Goal: Task Accomplishment & Management: Use online tool/utility

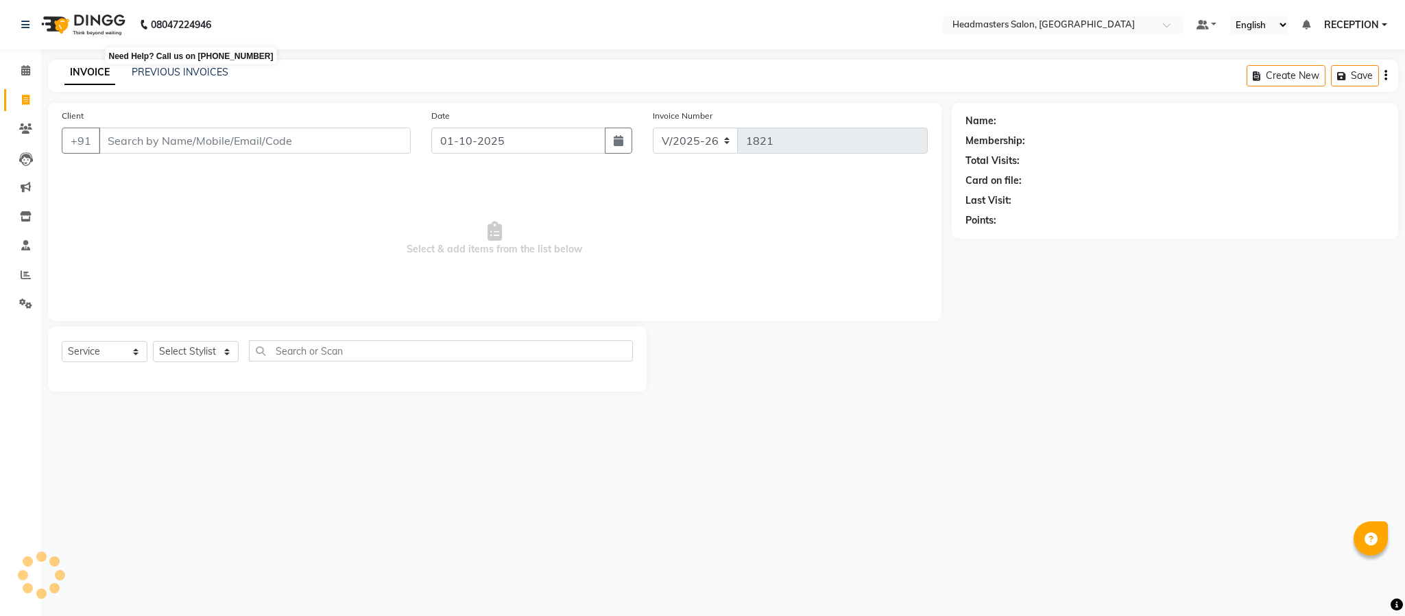
select select "3454"
select select "service"
click at [212, 350] on select "Select Stylist [PERSON_NAME] NEHA NEHA SAHU NISHA MANAGER RAHUL RECEPTION [PERS…" at bounding box center [196, 351] width 86 height 21
select select "82635"
click at [153, 341] on select "Select Stylist [PERSON_NAME] NEHA NEHA SAHU NISHA MANAGER RAHUL RECEPTION [PERS…" at bounding box center [196, 351] width 86 height 21
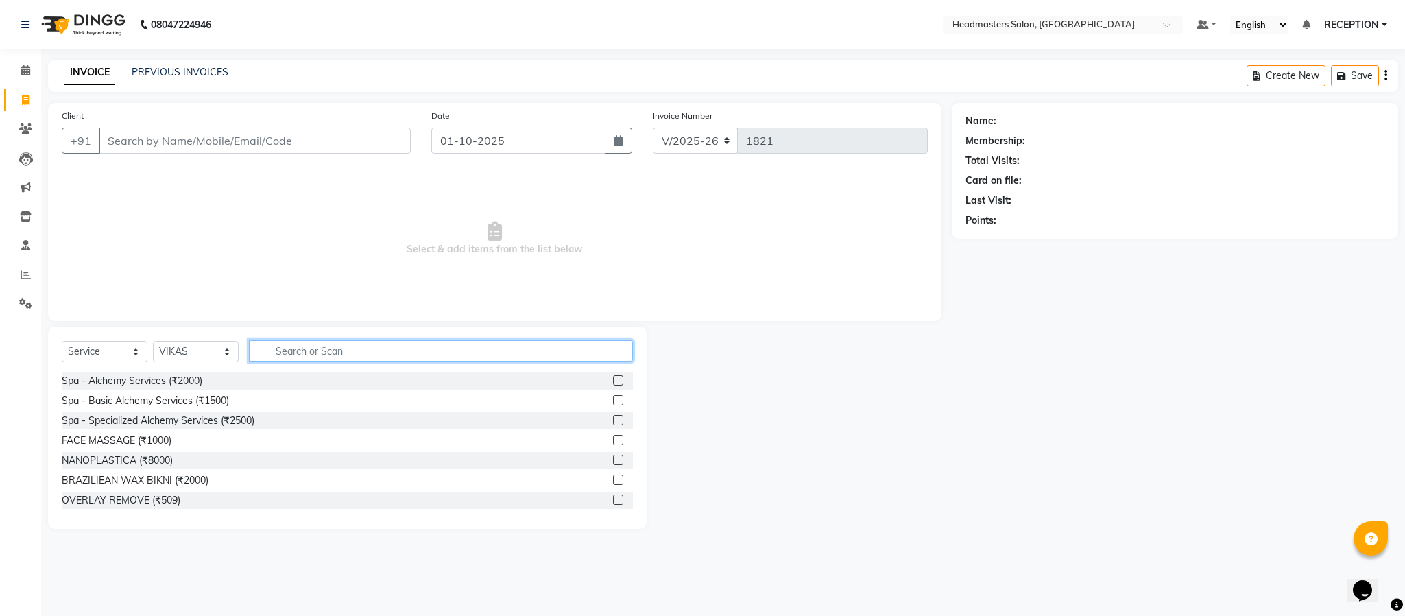
click at [304, 346] on input "text" at bounding box center [441, 350] width 384 height 21
type input "HAIR CUT"
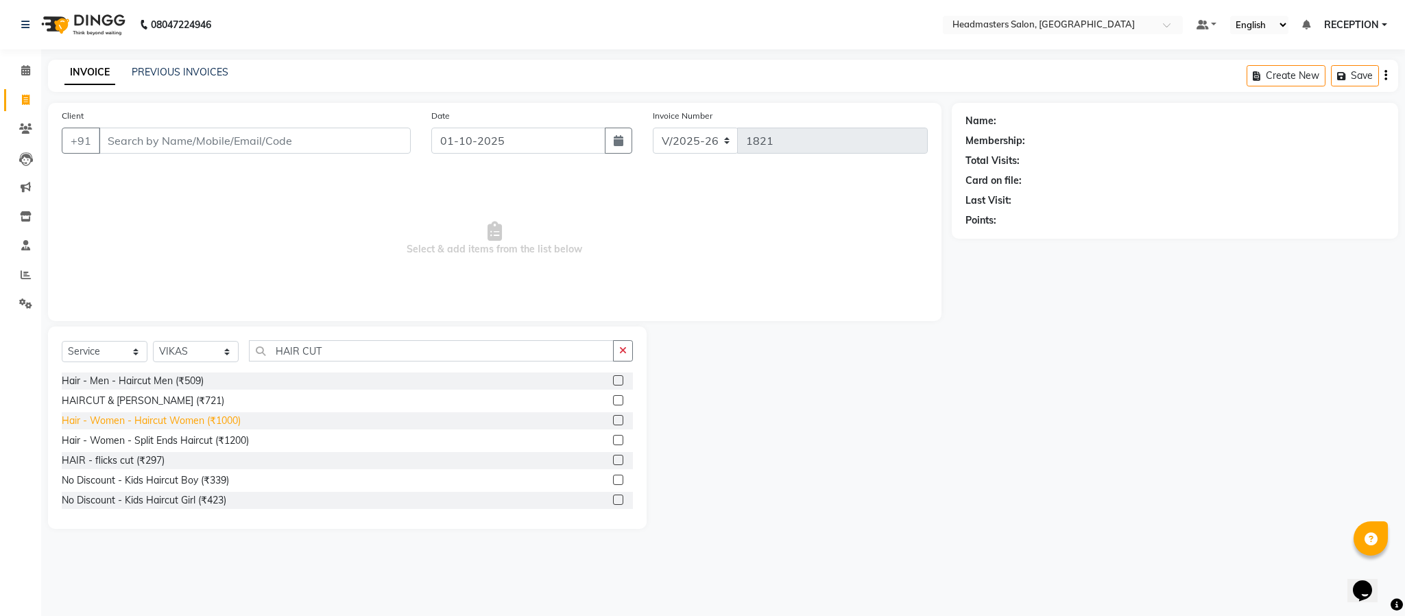
click at [115, 416] on div "Hair - Women - Haircut Women (₹1000)" at bounding box center [151, 420] width 179 height 14
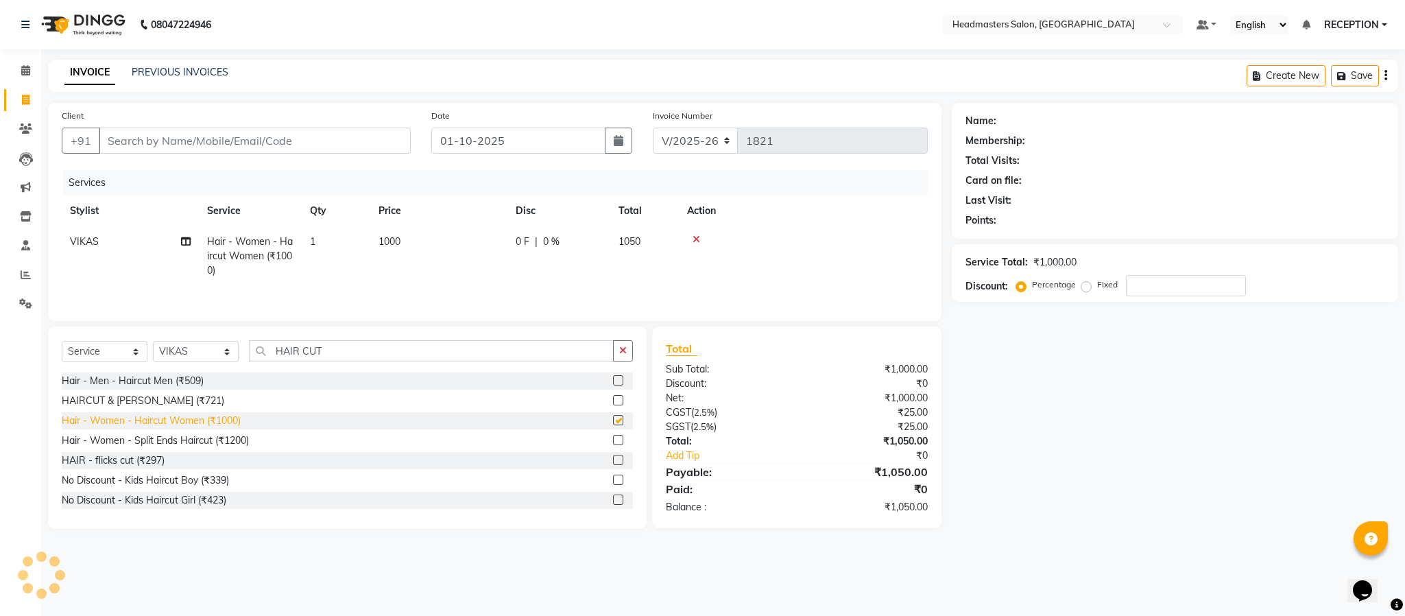
checkbox input "false"
click at [361, 360] on input "HAIR CUT" at bounding box center [431, 350] width 365 height 21
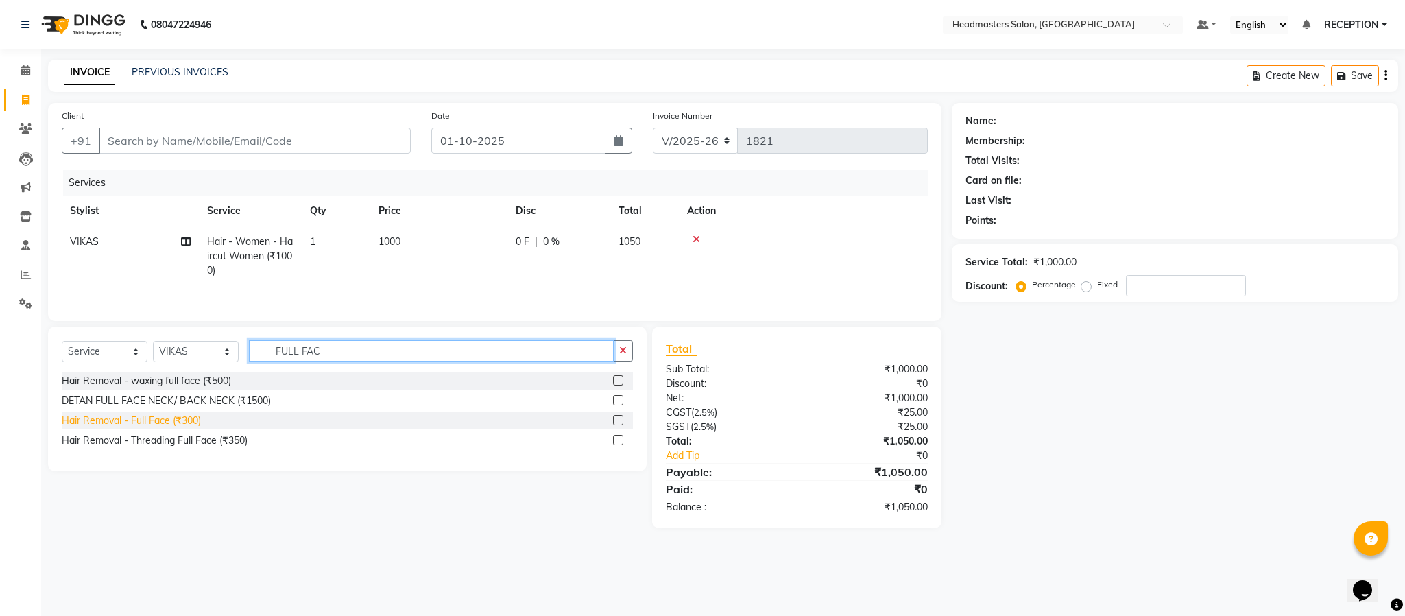
type input "FULL FAC"
click at [163, 428] on div "Hair Removal - Full Face (₹300)" at bounding box center [131, 420] width 139 height 14
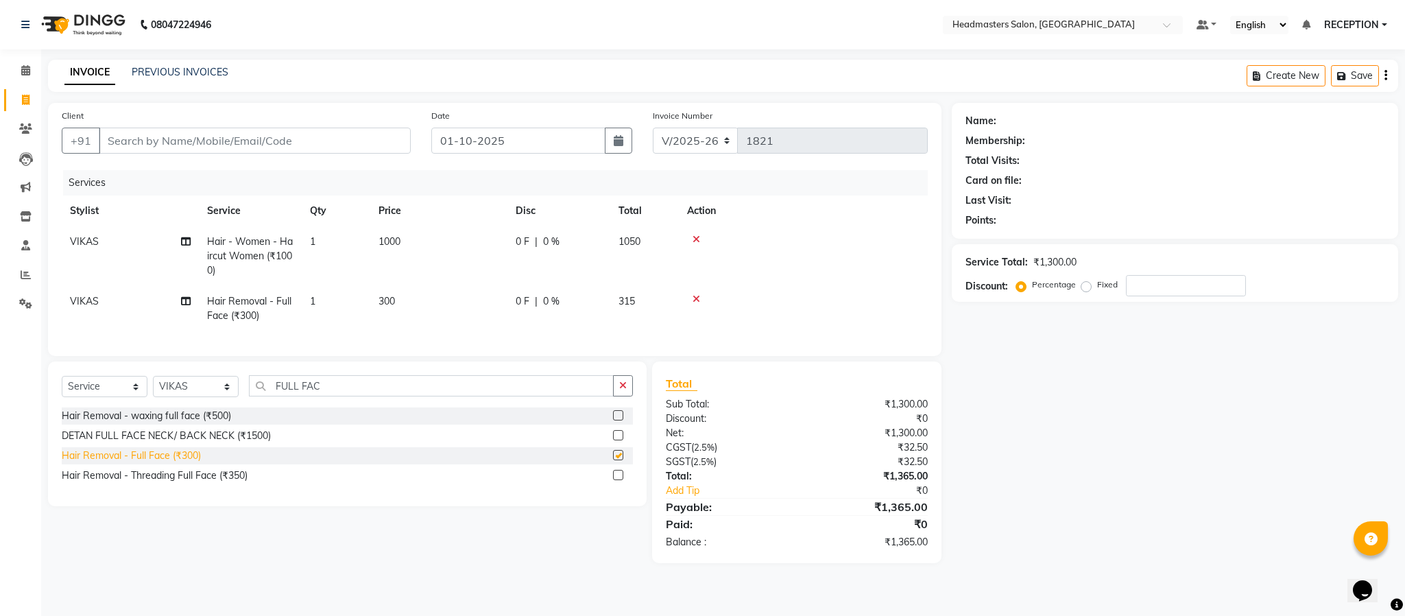
checkbox input "false"
click at [352, 396] on input "FULL FAC" at bounding box center [431, 385] width 365 height 21
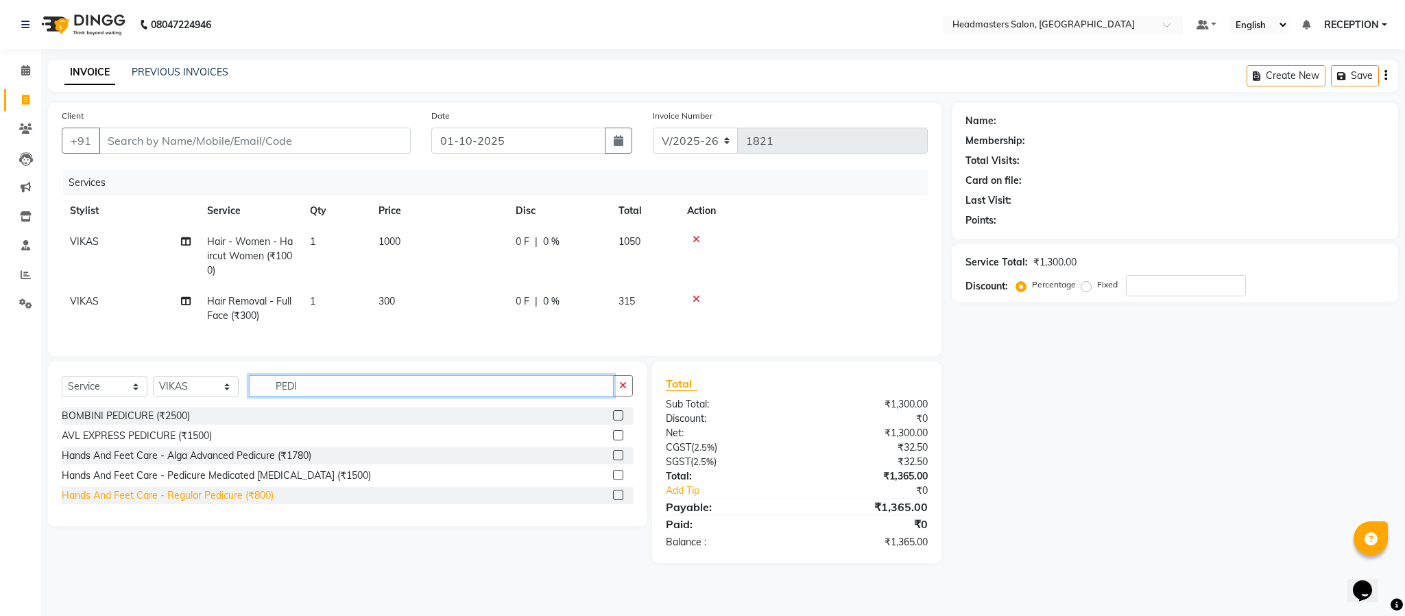
type input "PEDI"
click at [197, 503] on div "Hands And Feet Care - Regular Pedicure (₹800)" at bounding box center [168, 495] width 212 height 14
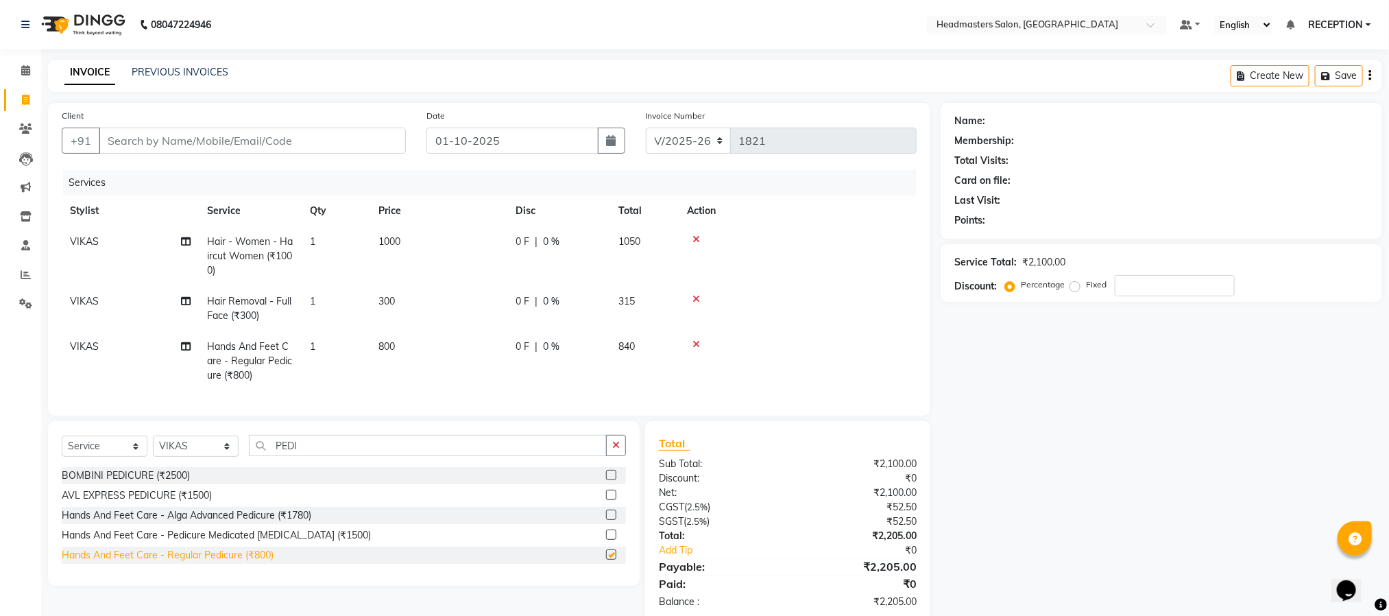
checkbox input "false"
click at [1159, 286] on input "number" at bounding box center [1175, 285] width 120 height 21
type input "2"
type input "3"
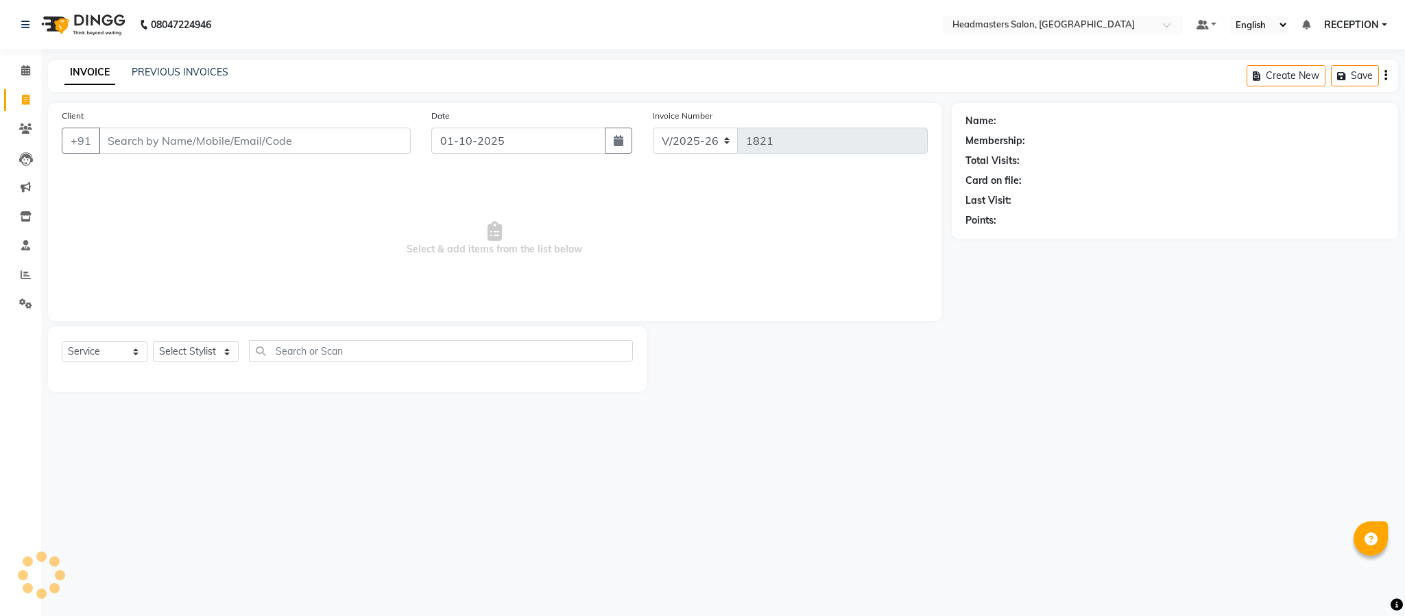
select select "3454"
select select "service"
click at [496, 341] on input "text" at bounding box center [441, 350] width 384 height 21
type input "H"
click at [180, 352] on select "Select Stylist [PERSON_NAME] NEHA NEHA SAHU NISHA MANAGER RAHUL RECEPTION [PERS…" at bounding box center [196, 351] width 86 height 21
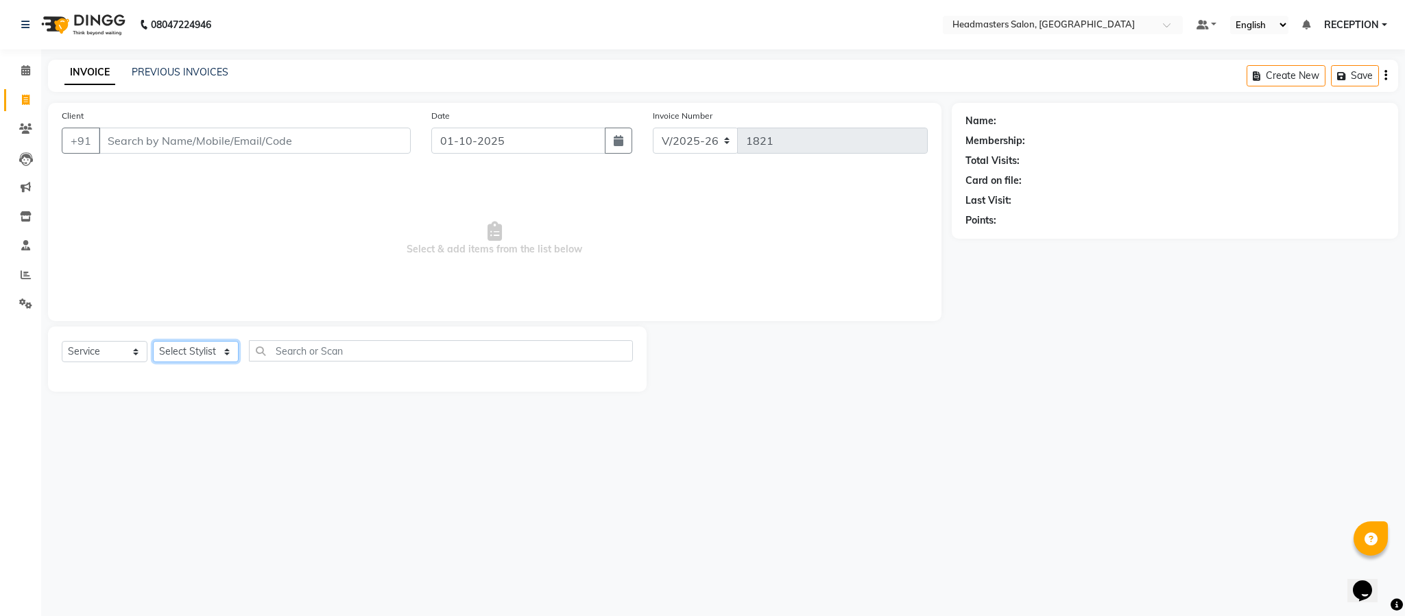
select select "82635"
click at [153, 341] on select "Select Stylist [PERSON_NAME] NEHA NEHA SAHU NISHA MANAGER RAHUL RECEPTION [PERS…" at bounding box center [196, 351] width 86 height 21
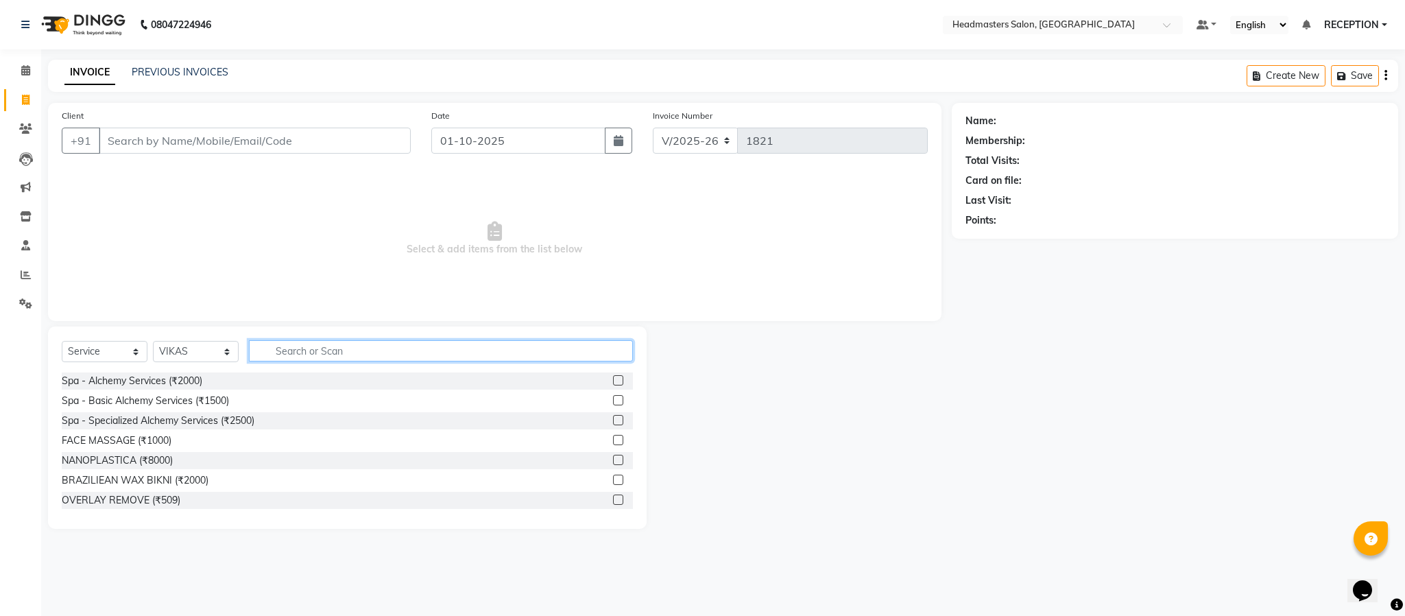
click at [285, 360] on input "text" at bounding box center [441, 350] width 384 height 21
type input "HAIR CUT"
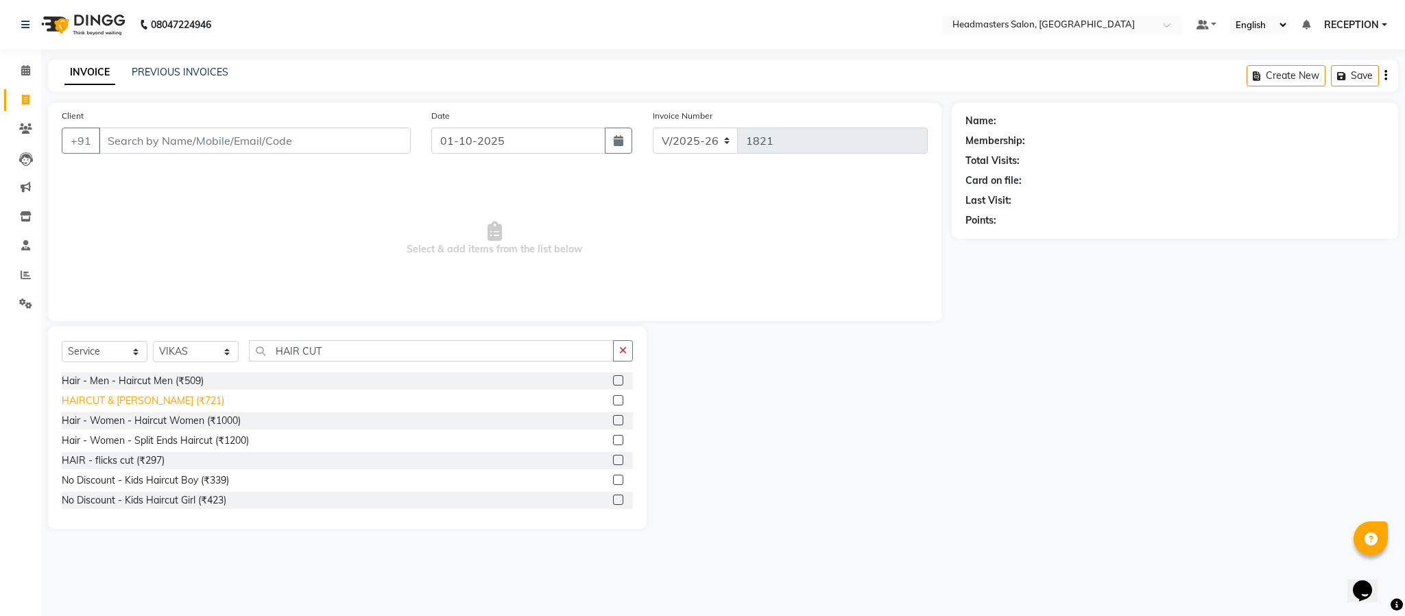
click at [167, 403] on div "HAIRCUT & [PERSON_NAME] (₹721)" at bounding box center [143, 401] width 163 height 14
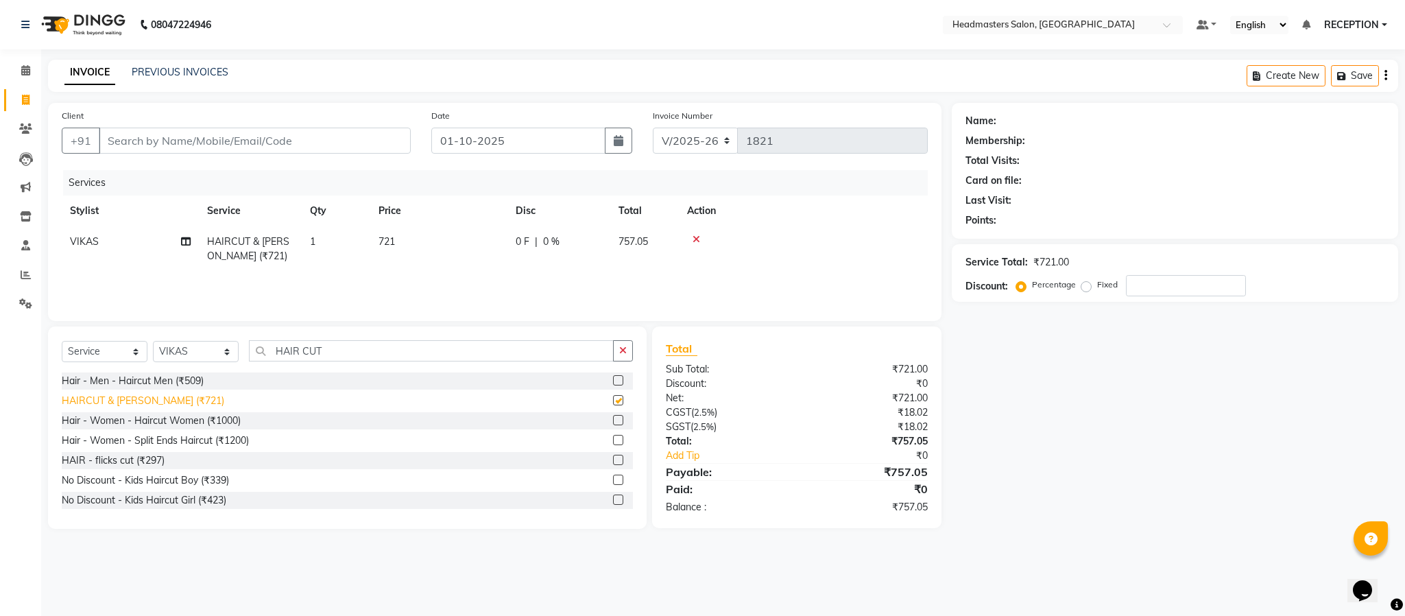
checkbox input "false"
click at [366, 352] on input "HAIR CUT" at bounding box center [431, 350] width 365 height 21
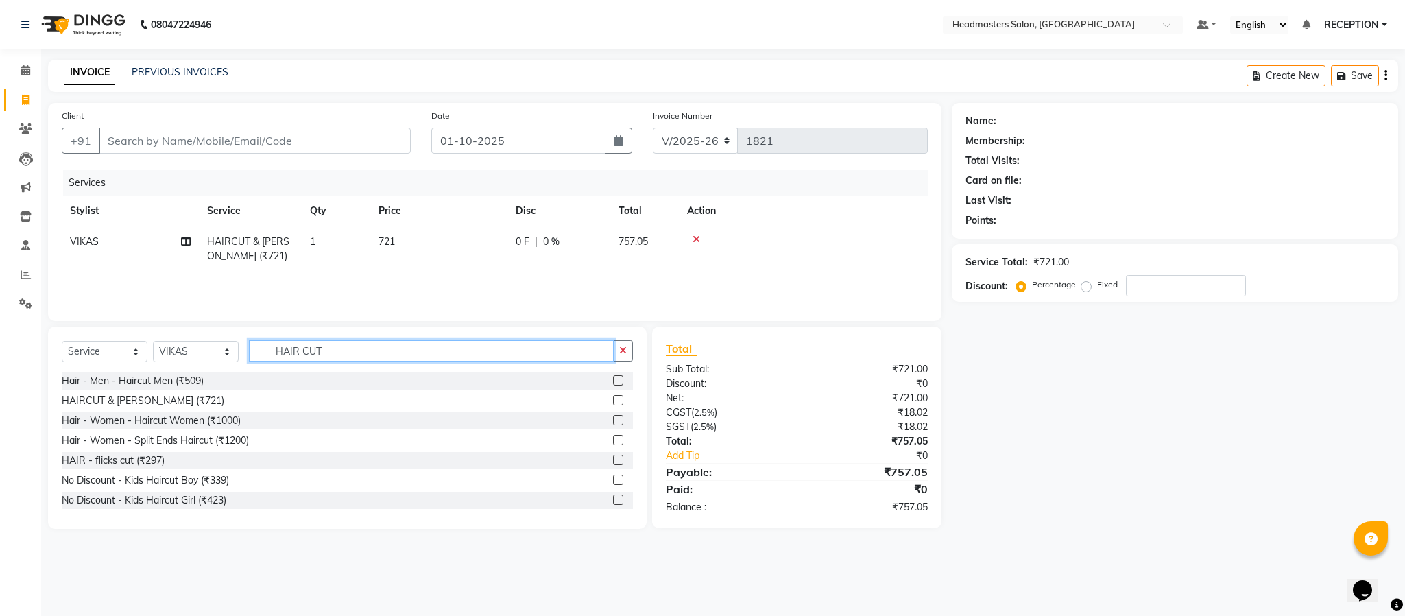
click at [366, 352] on input "HAIR CUT" at bounding box center [431, 350] width 365 height 21
type input "DE TAN"
click at [128, 461] on div "Detan Face (₹500)" at bounding box center [103, 460] width 82 height 14
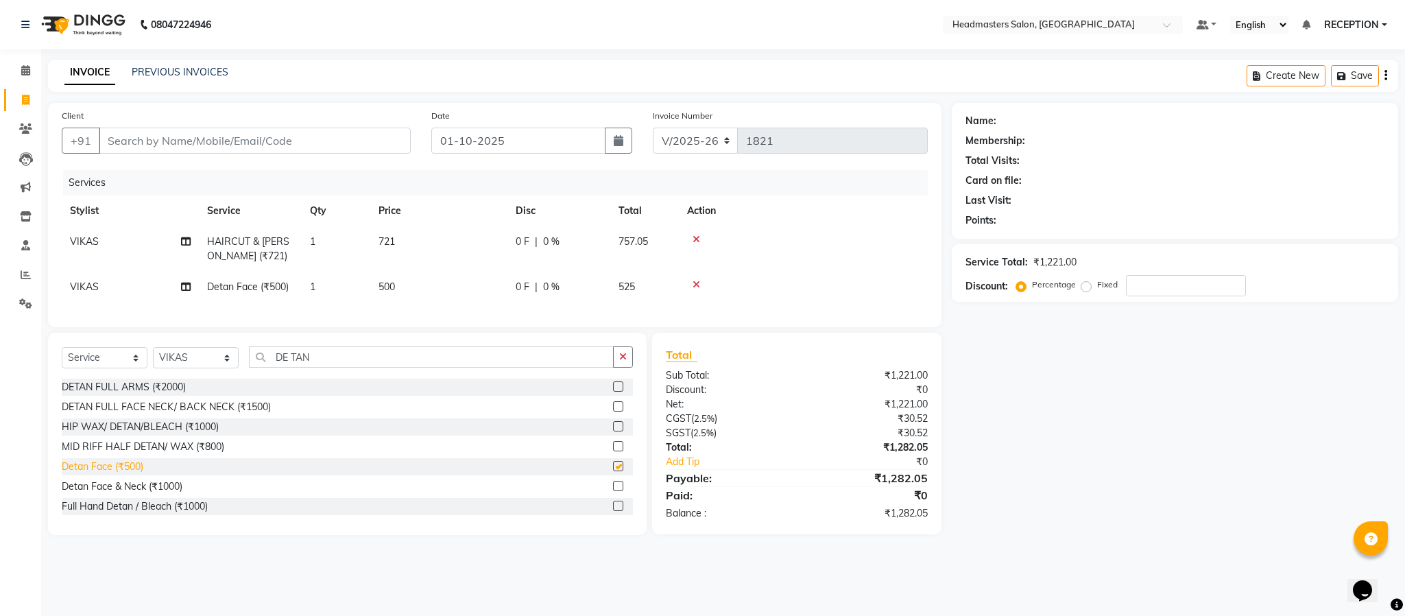
checkbox input "false"
click at [422, 368] on input "DE TAN" at bounding box center [431, 356] width 365 height 21
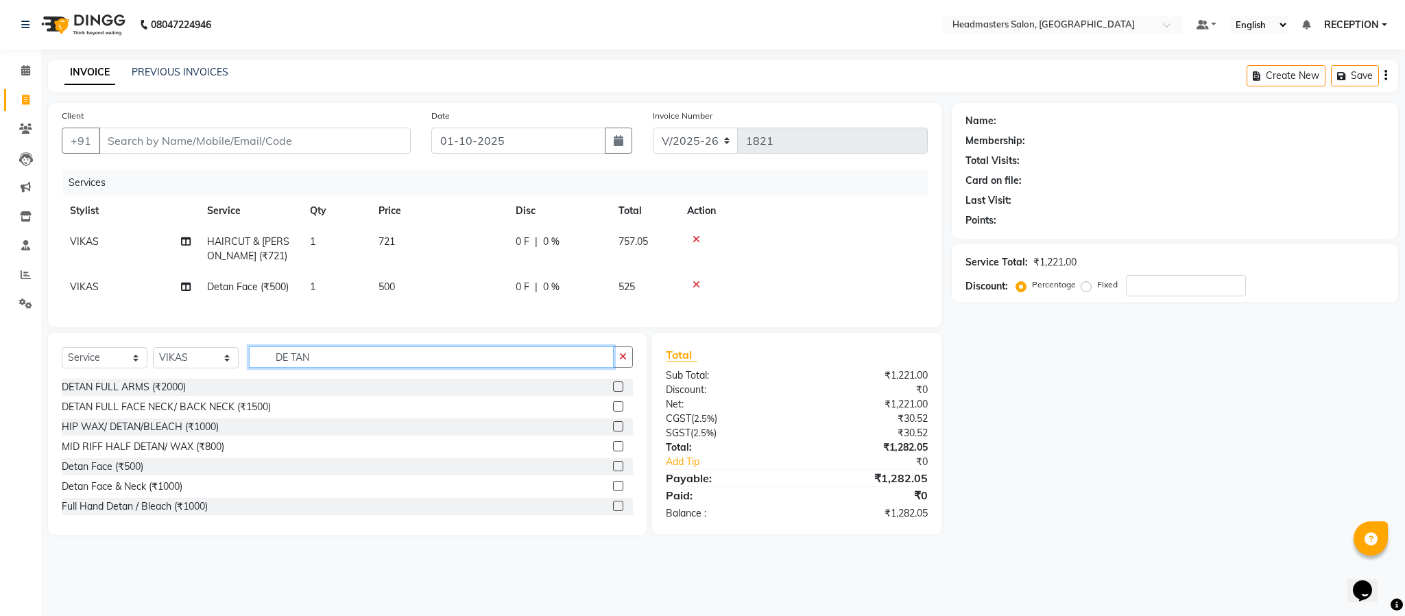
click at [422, 368] on input "DE TAN" at bounding box center [431, 356] width 365 height 21
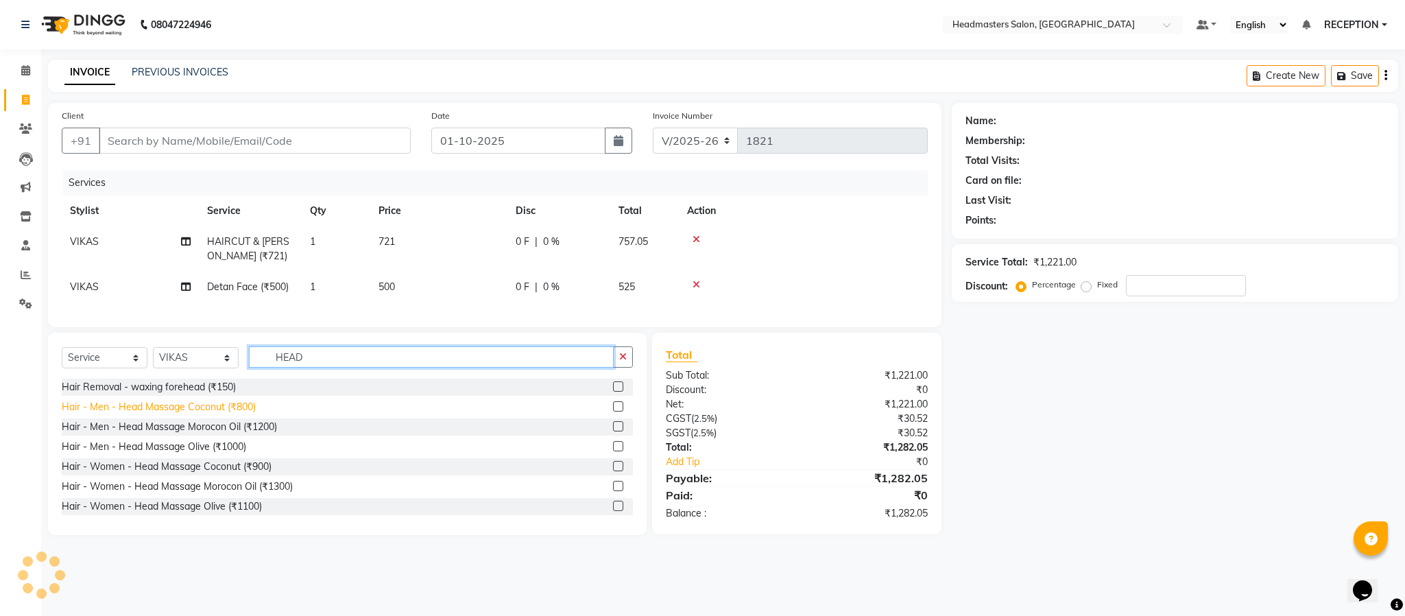
type input "HEAD"
click at [220, 414] on div "Hair - Men - Head Massage Coconut (₹800)" at bounding box center [159, 407] width 194 height 14
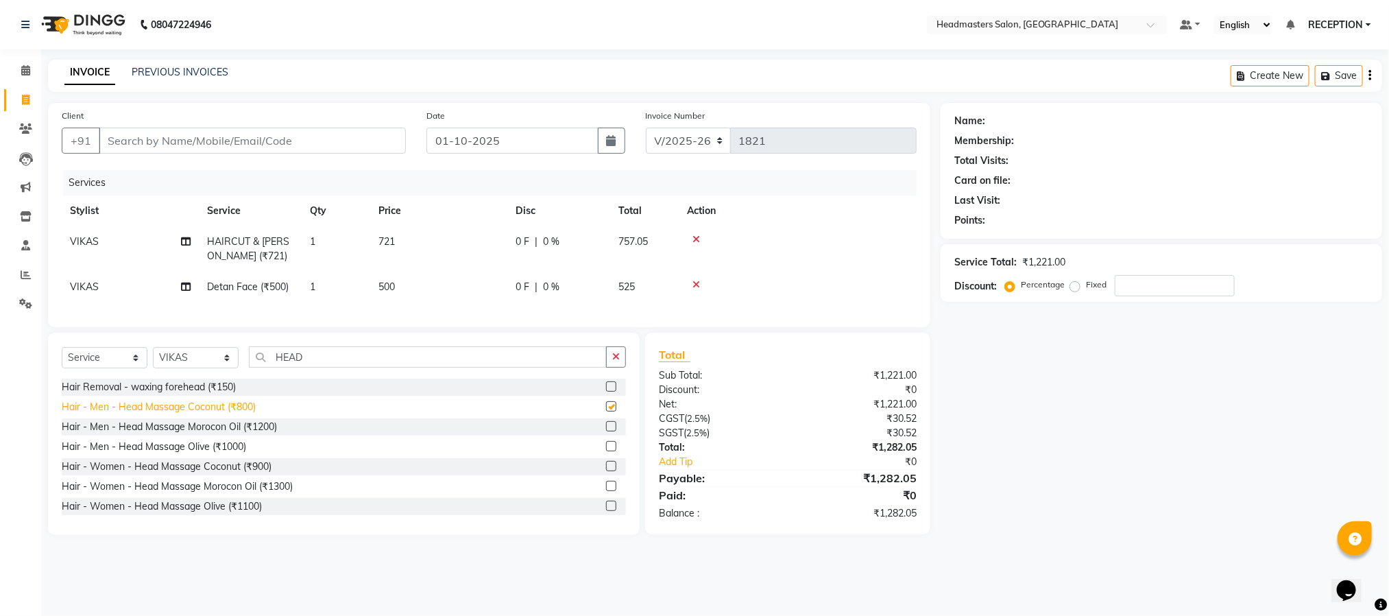
checkbox input "false"
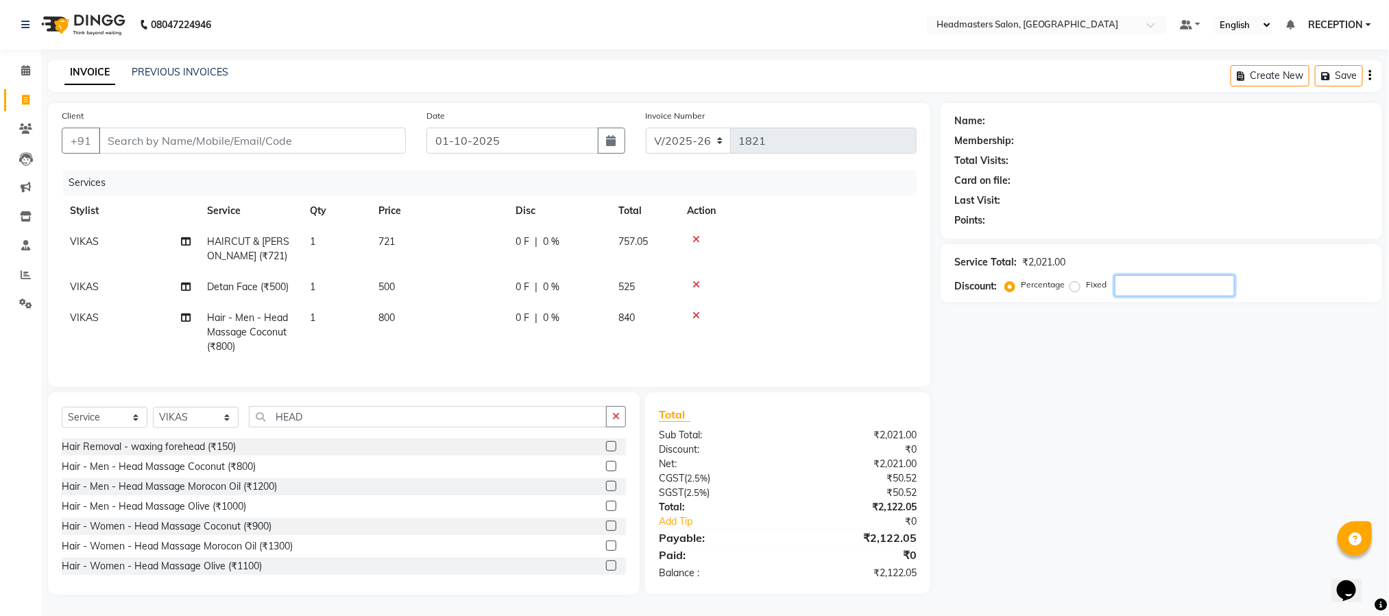
click at [1190, 286] on input "number" at bounding box center [1175, 285] width 120 height 21
type input "3"
